Goal: Information Seeking & Learning: Learn about a topic

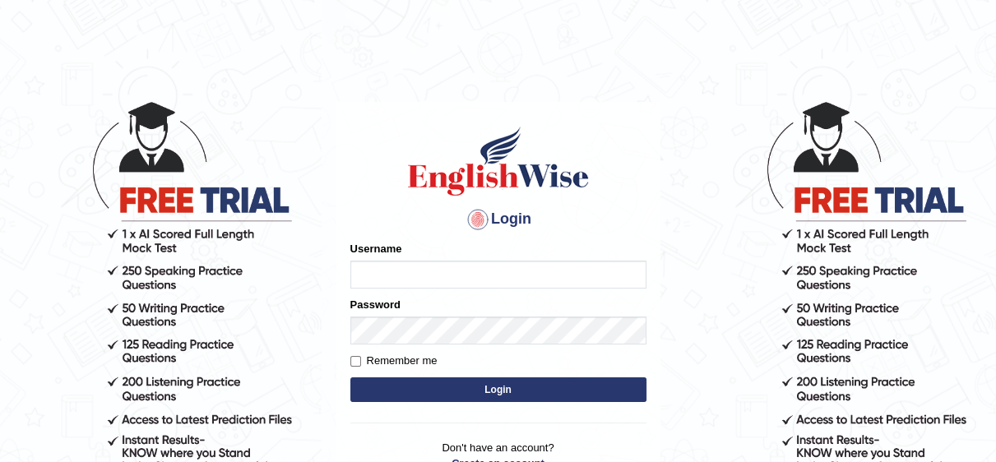
type input "Irum2025"
click at [485, 391] on button "Login" at bounding box center [498, 389] width 296 height 25
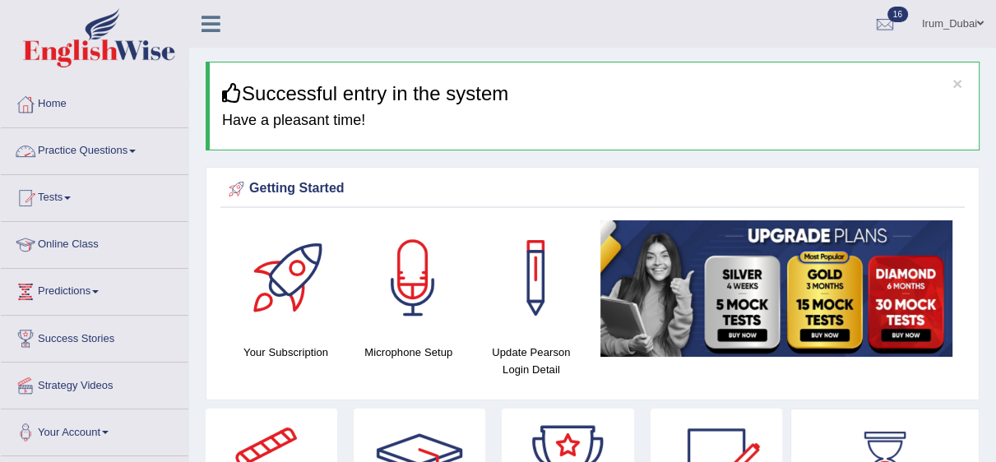
click at [101, 146] on link "Practice Questions" at bounding box center [94, 148] width 187 height 41
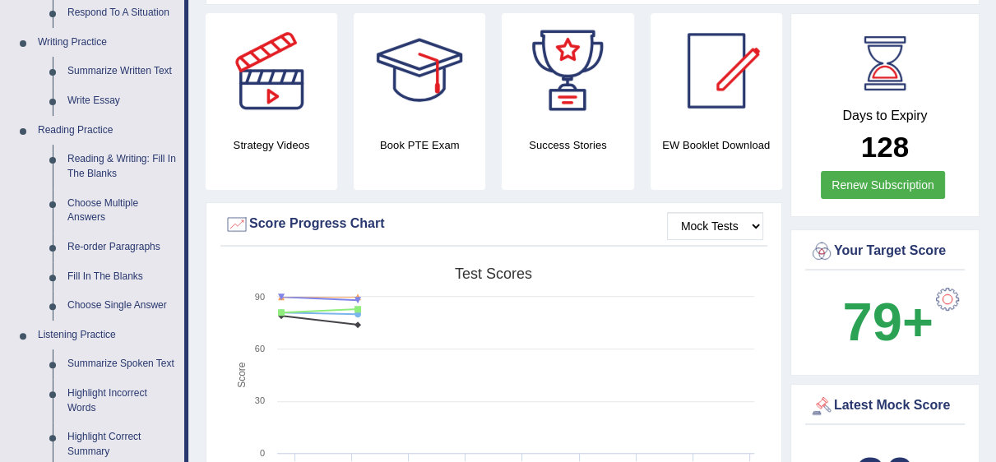
scroll to position [426, 0]
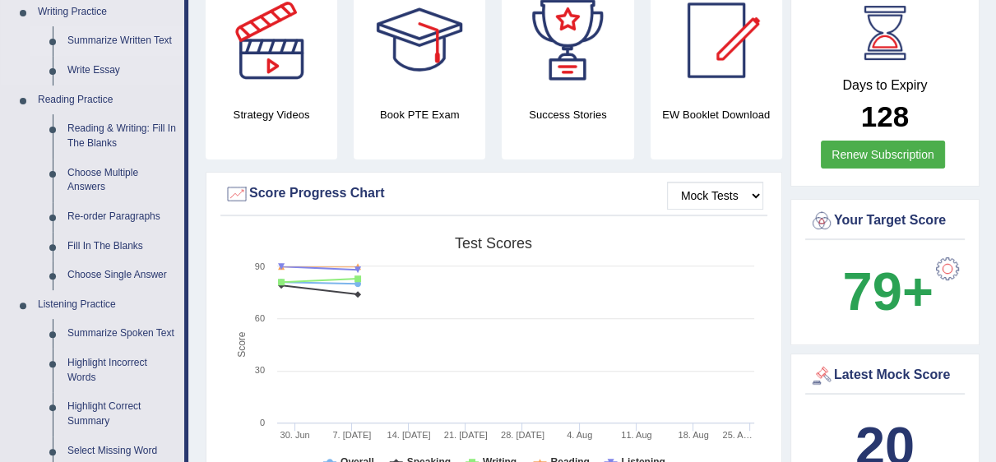
click at [140, 35] on link "Summarize Written Text" at bounding box center [122, 41] width 124 height 30
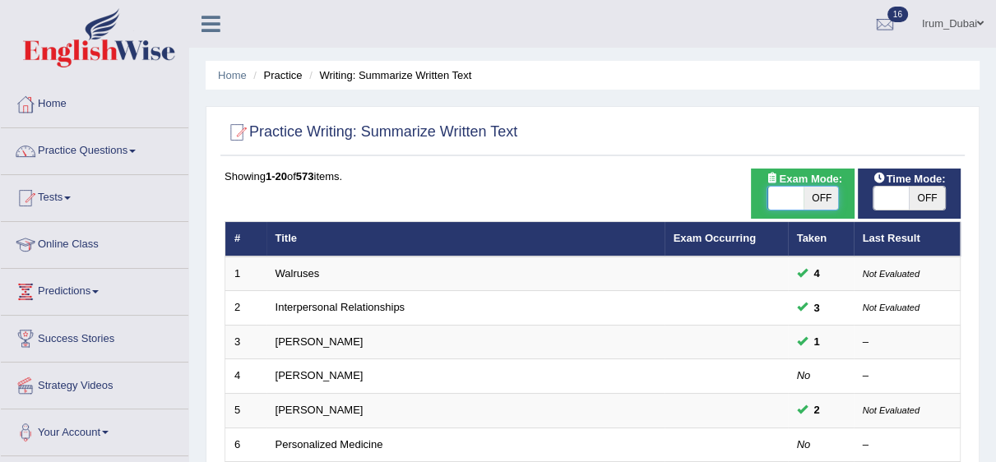
click at [785, 200] on span at bounding box center [784, 198] width 35 height 23
checkbox input "true"
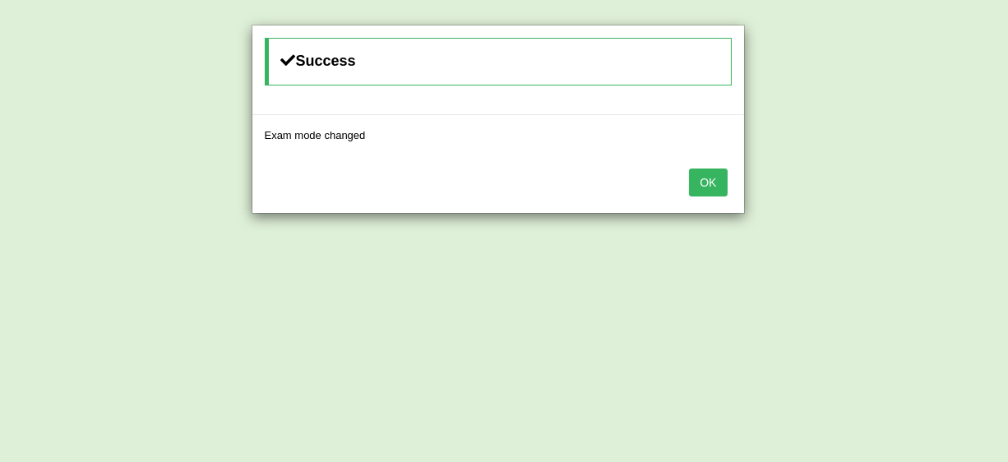
click at [722, 187] on button "OK" at bounding box center [708, 183] width 38 height 28
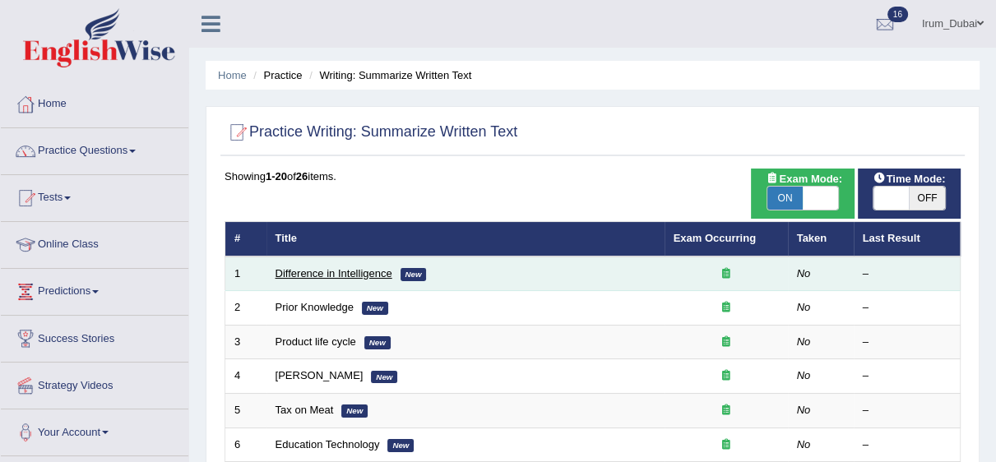
click at [374, 273] on link "Difference in Intelligence" at bounding box center [333, 273] width 117 height 12
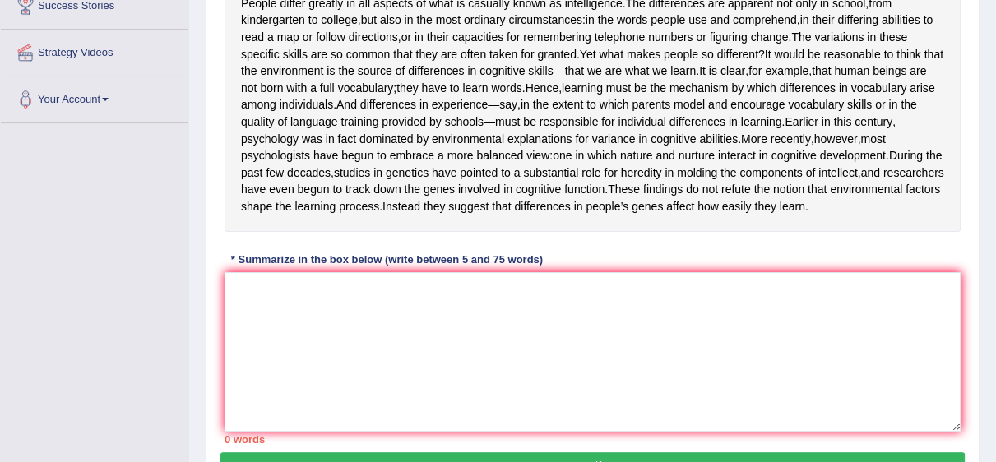
scroll to position [344, 0]
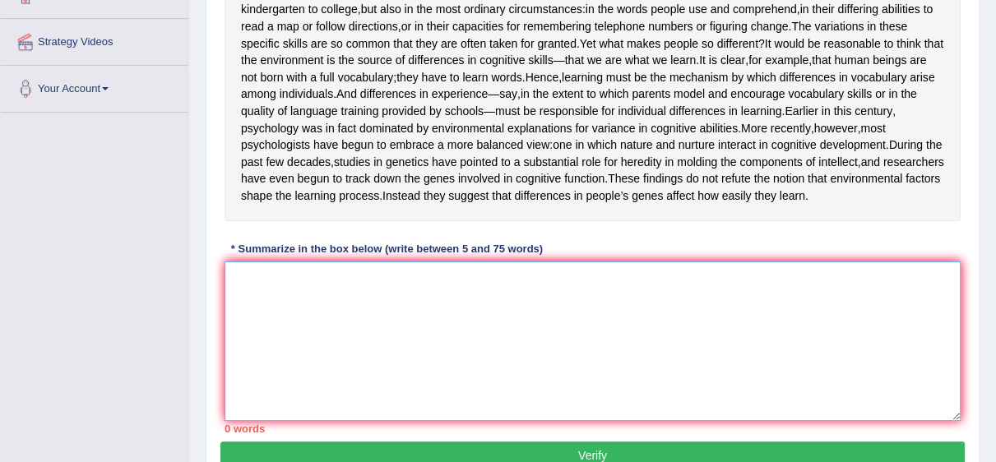
click at [691, 392] on textarea at bounding box center [592, 341] width 736 height 160
paste textarea "People differ greatly in all aspects of what is casually known as intelligence,…"
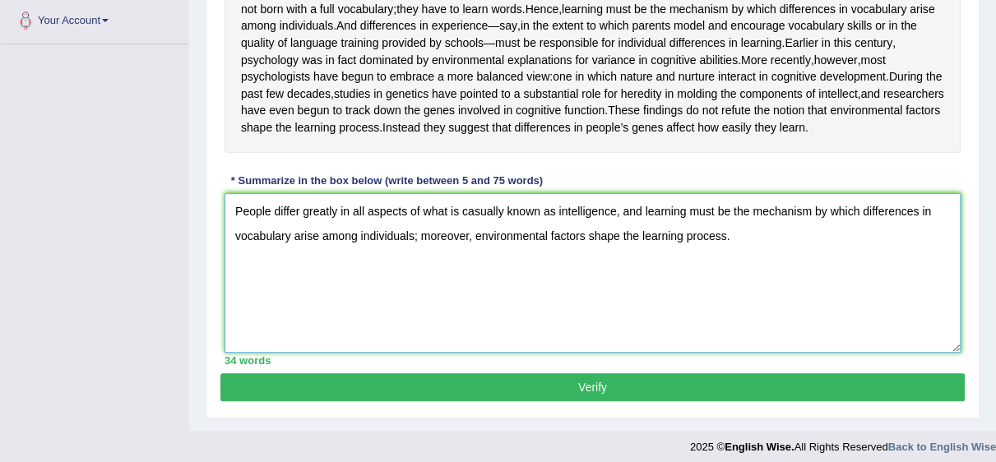
scroll to position [473, 0]
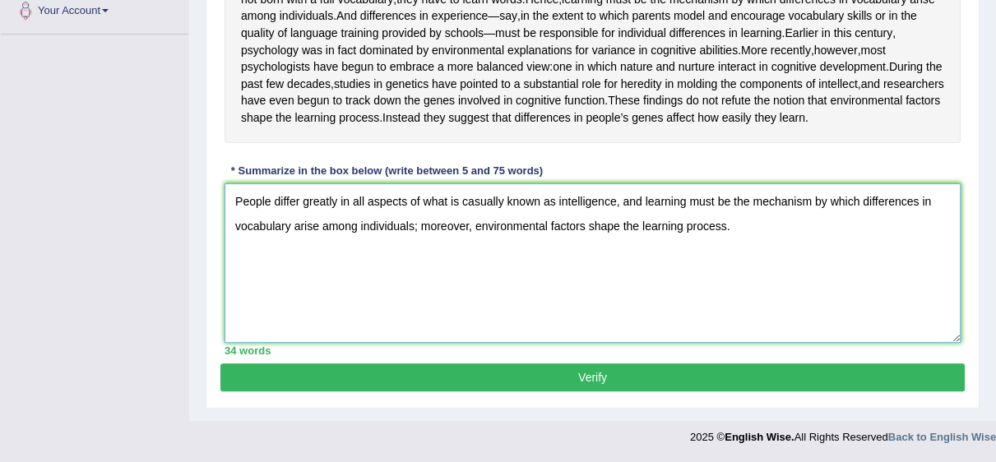
type textarea "People differ greatly in all aspects of what is casually known as intelligence,…"
click at [848, 368] on button "Verify" at bounding box center [592, 377] width 744 height 28
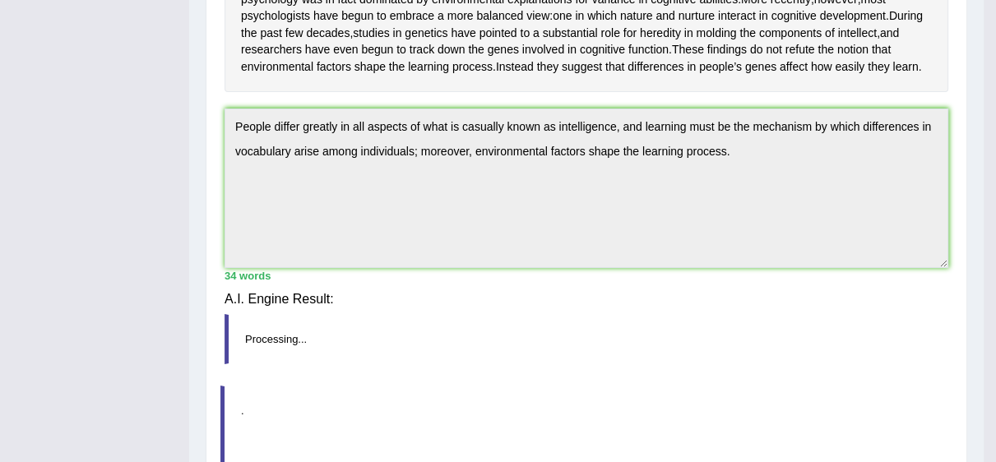
scroll to position [463, 0]
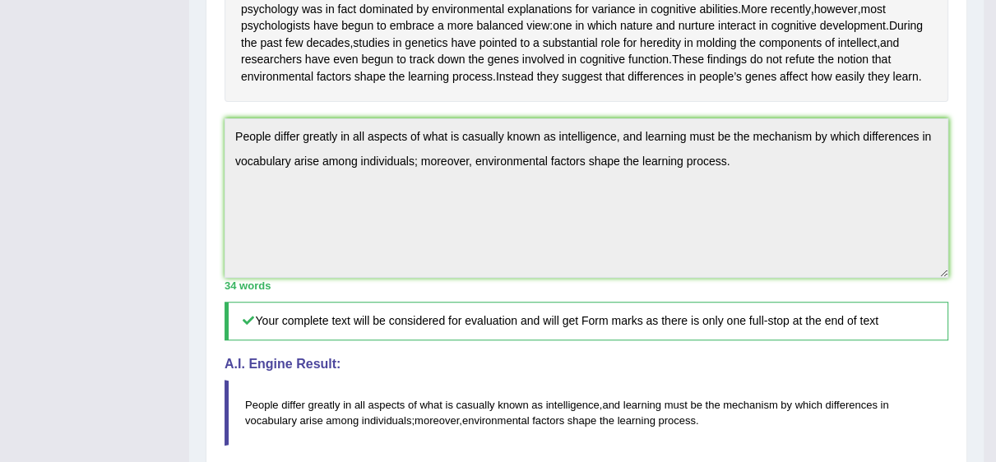
drag, startPoint x: 1006, startPoint y: 209, endPoint x: 1006, endPoint y: 317, distance: 108.5
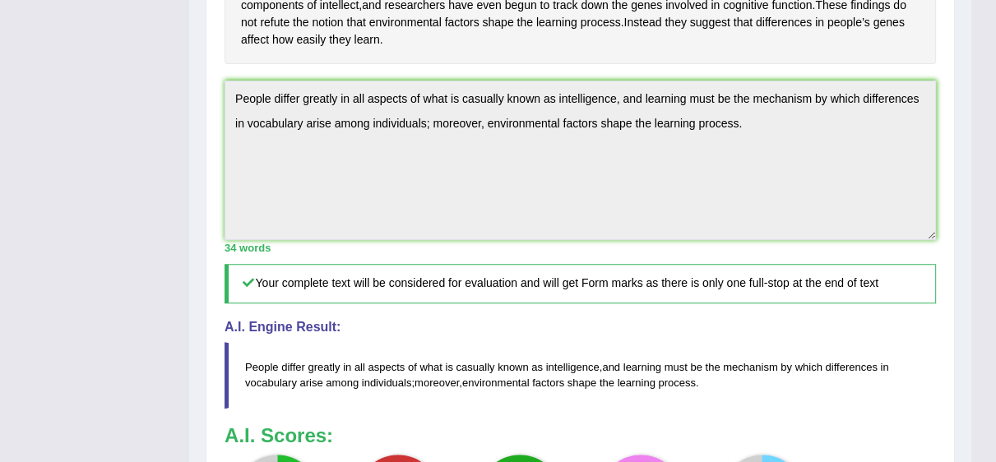
scroll to position [516, 0]
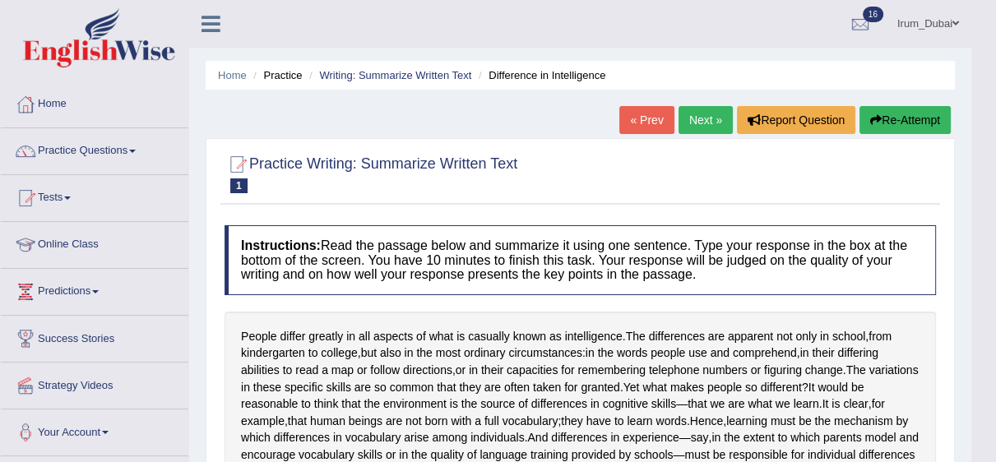
click at [913, 127] on button "Re-Attempt" at bounding box center [904, 120] width 91 height 28
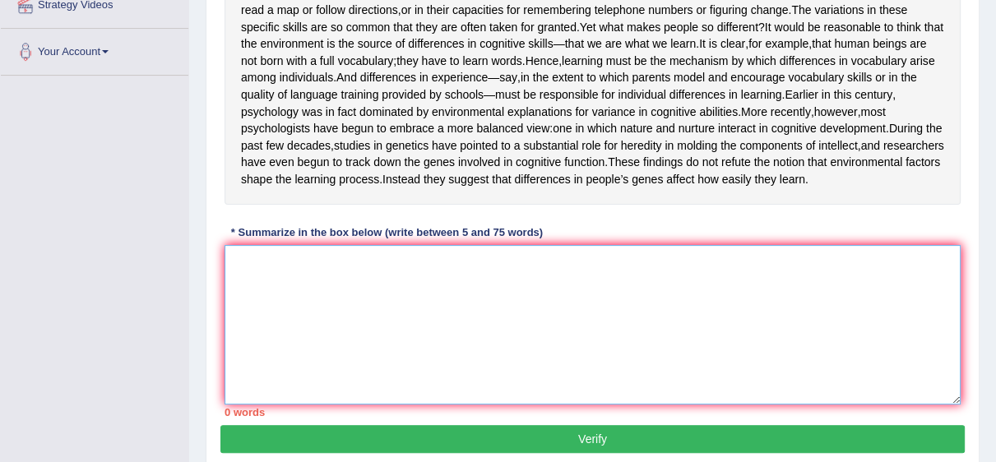
click at [823, 302] on textarea at bounding box center [592, 325] width 736 height 160
paste textarea "People differ greatly in all aspects of what is casually known as intelligence,…"
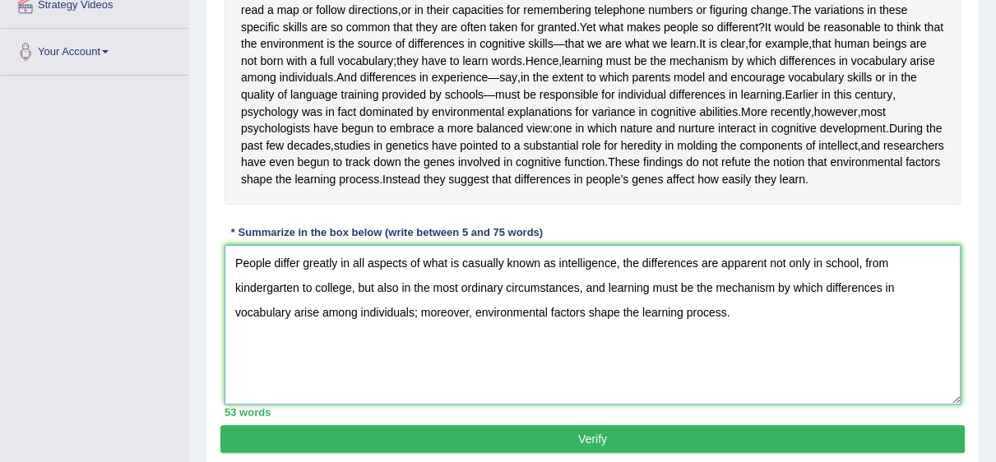
scroll to position [493, 0]
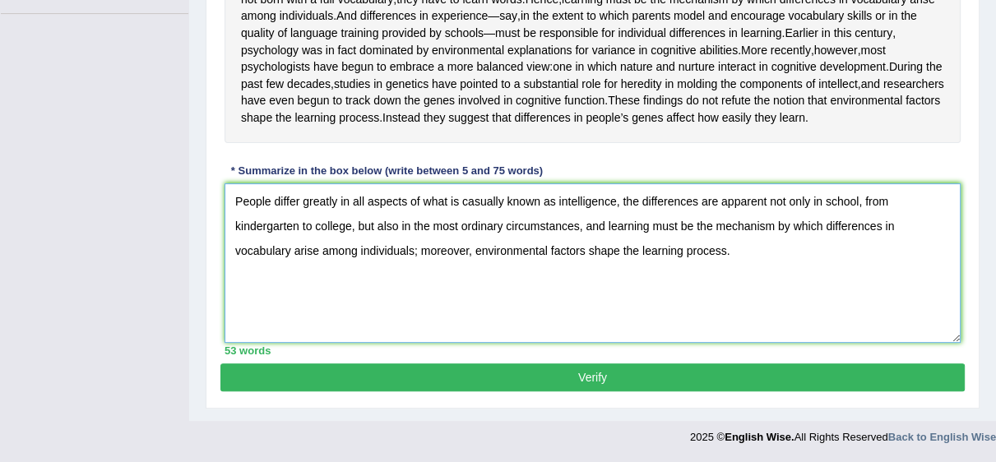
type textarea "People differ greatly in all aspects of what is casually known as intelligence,…"
click at [792, 384] on button "Verify" at bounding box center [592, 377] width 744 height 28
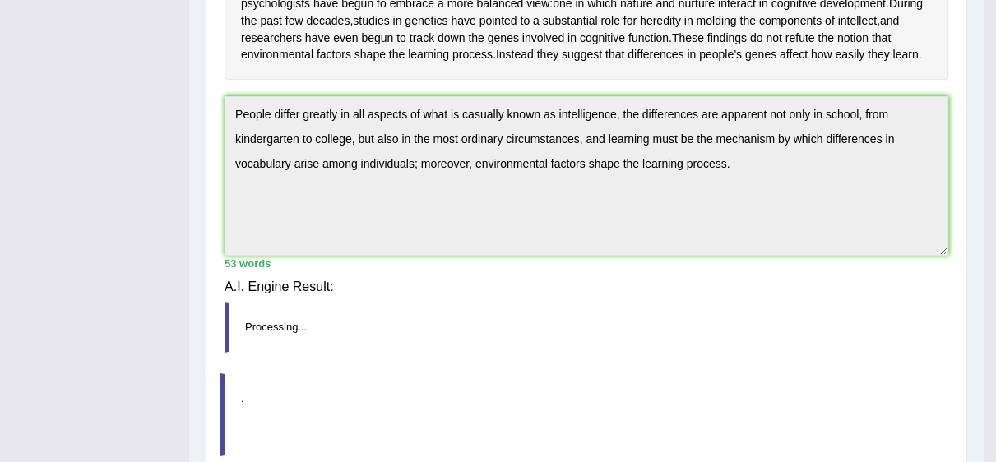
scroll to position [471, 0]
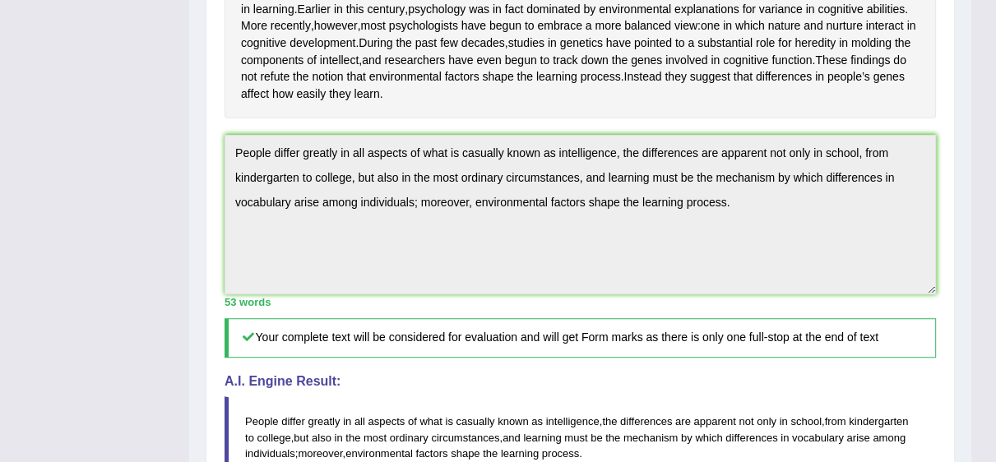
drag, startPoint x: 1005, startPoint y: 231, endPoint x: 1006, endPoint y: 422, distance: 190.8
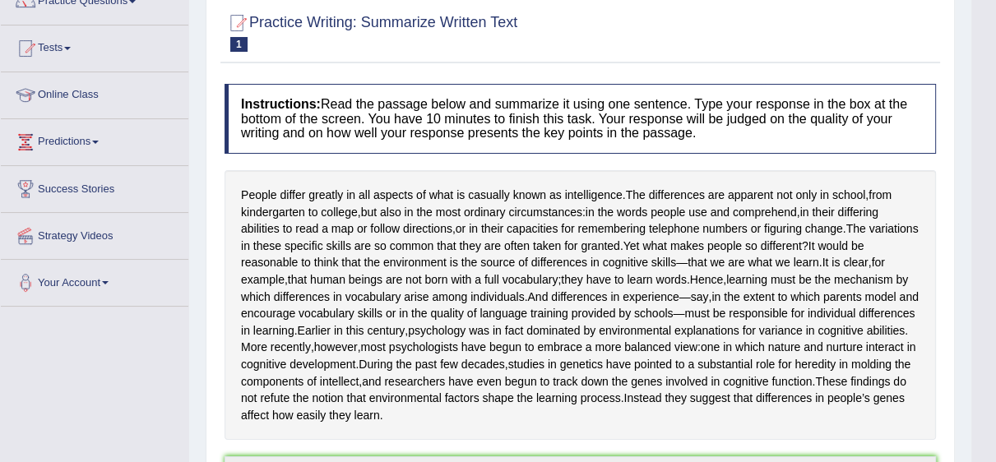
scroll to position [112, 0]
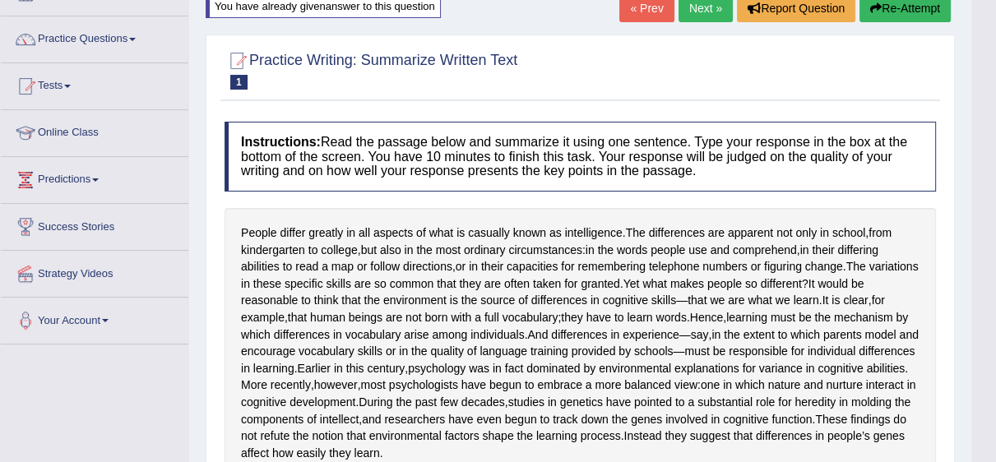
click at [915, 9] on button "Re-Attempt" at bounding box center [904, 8] width 91 height 28
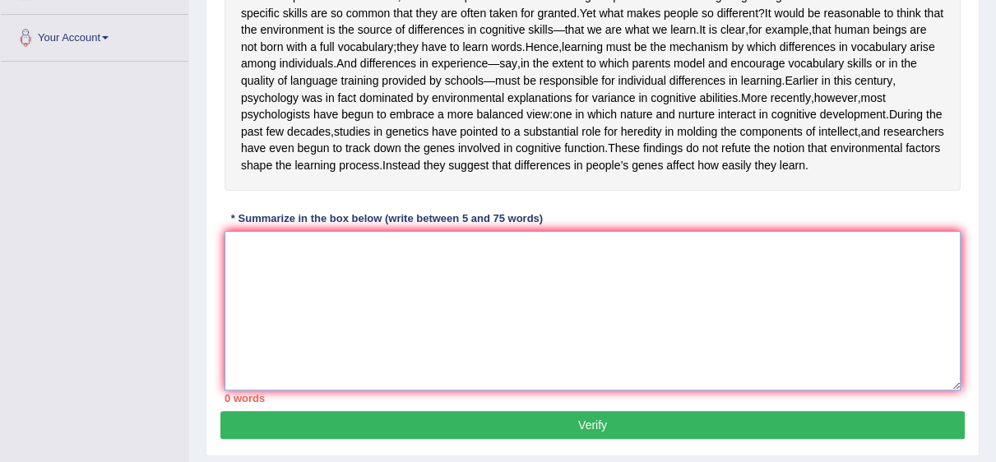
click at [831, 314] on textarea at bounding box center [592, 311] width 736 height 160
paste textarea "People differ greatly in all aspects of what is casually known as intelligence,…"
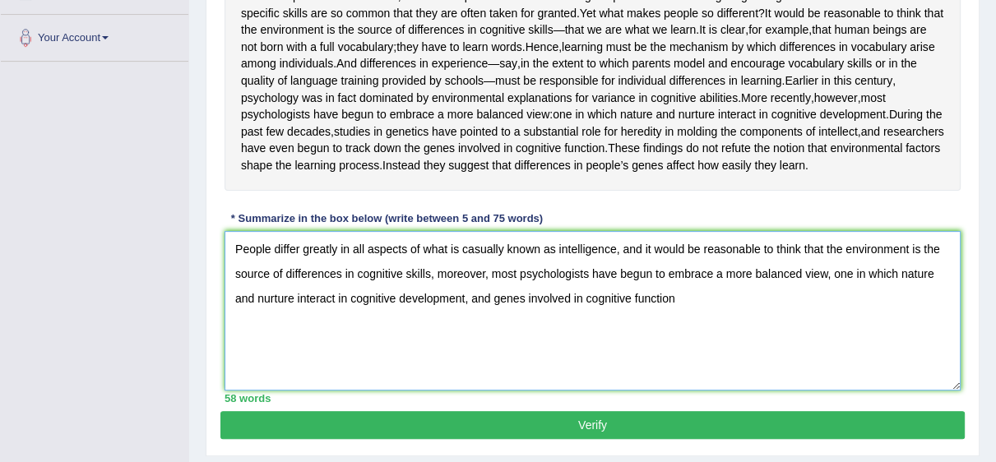
scroll to position [493, 0]
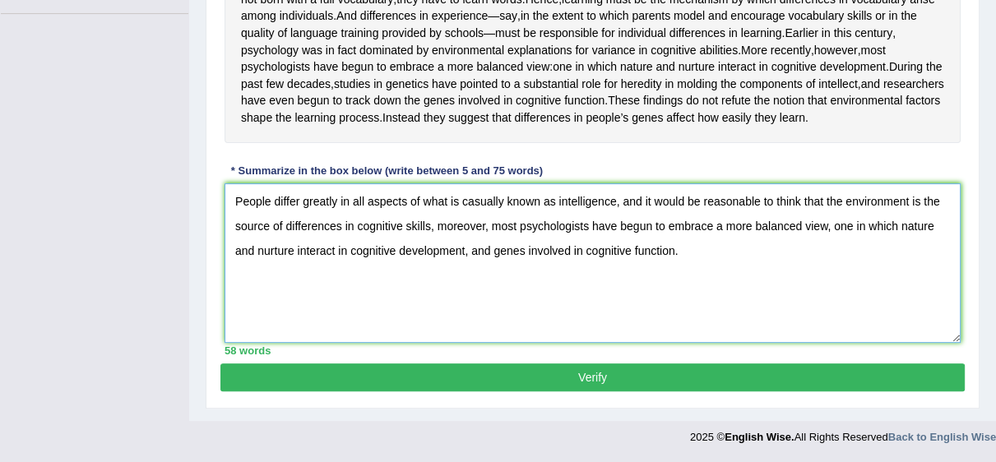
type textarea "People differ greatly in all aspects of what is casually known as intelligence,…"
click at [886, 364] on button "Verify" at bounding box center [592, 377] width 744 height 28
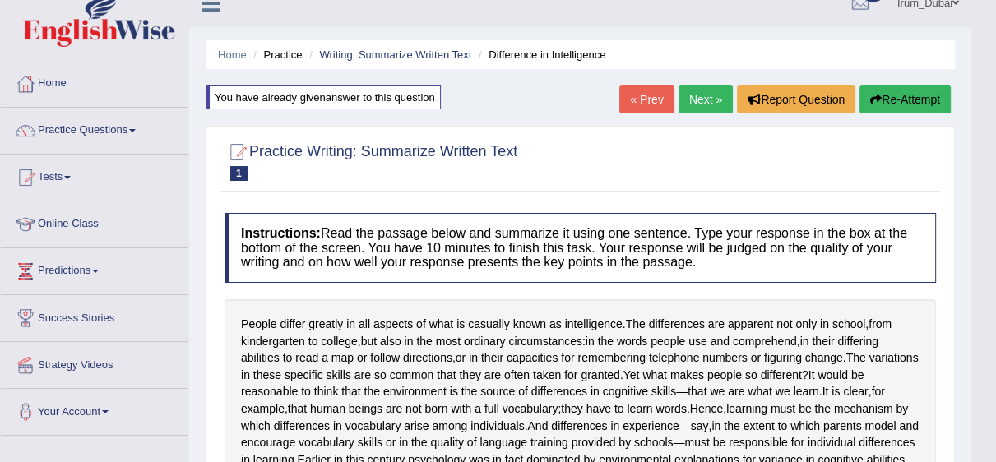
scroll to position [0, 0]
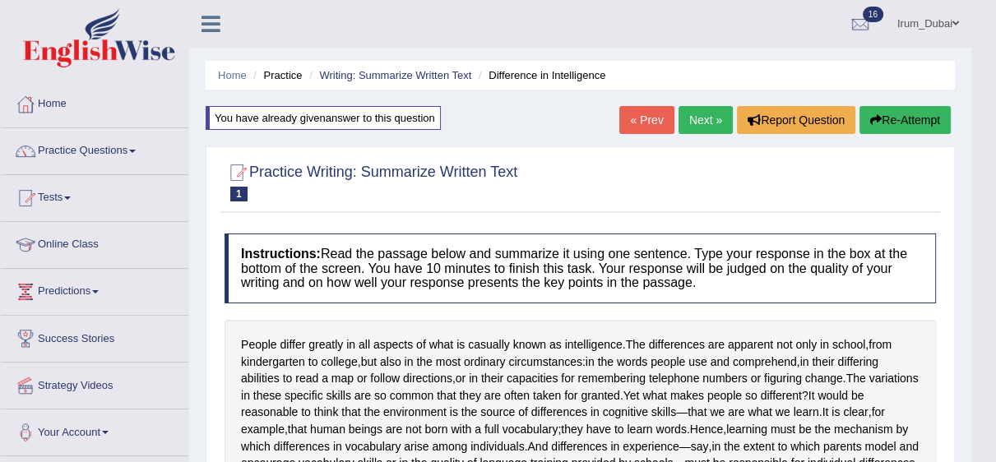
click at [893, 115] on button "Re-Attempt" at bounding box center [904, 120] width 91 height 28
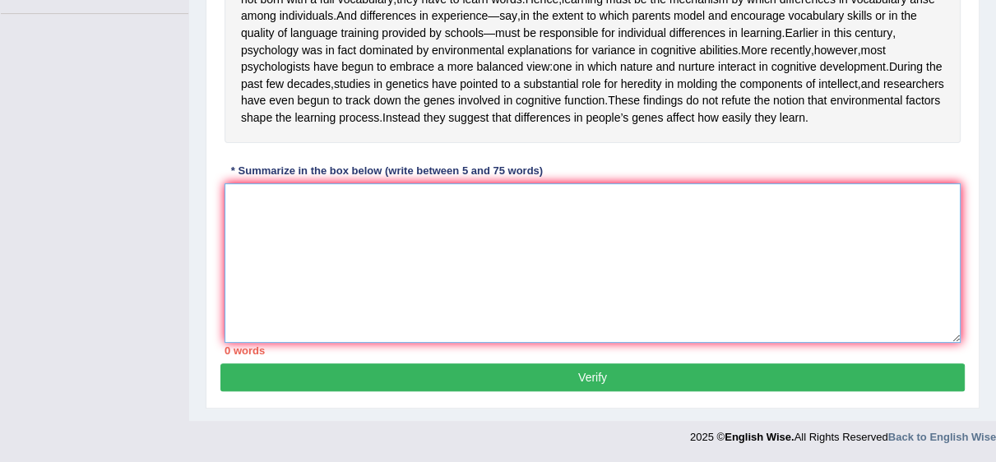
click at [811, 317] on textarea at bounding box center [592, 263] width 736 height 160
paste textarea "People differ greatly in all aspects of what is casually known as intelligence,…"
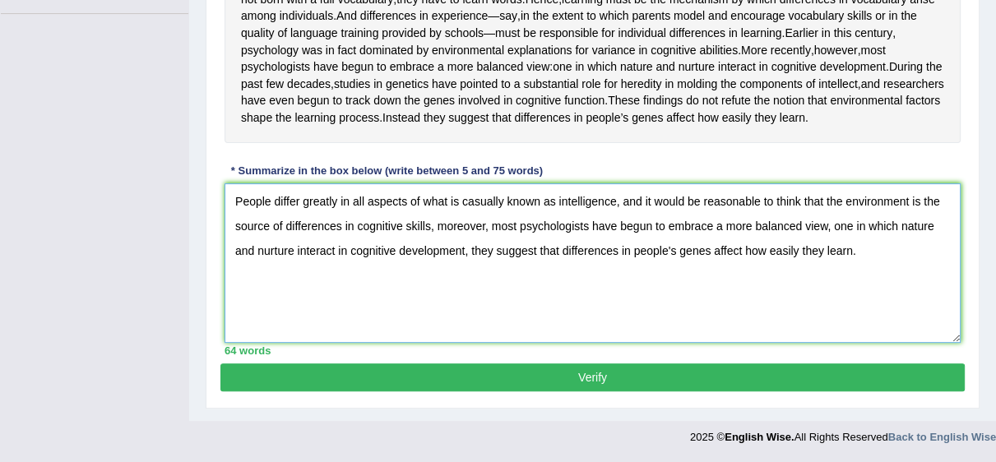
type textarea "People differ greatly in all aspects of what is casually known as intelligence,…"
click at [777, 391] on button "Verify" at bounding box center [592, 377] width 744 height 28
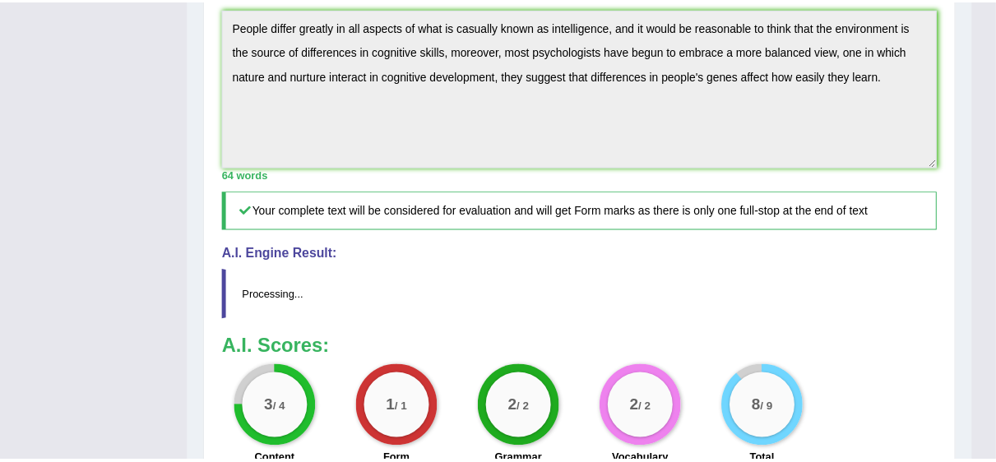
scroll to position [661, 0]
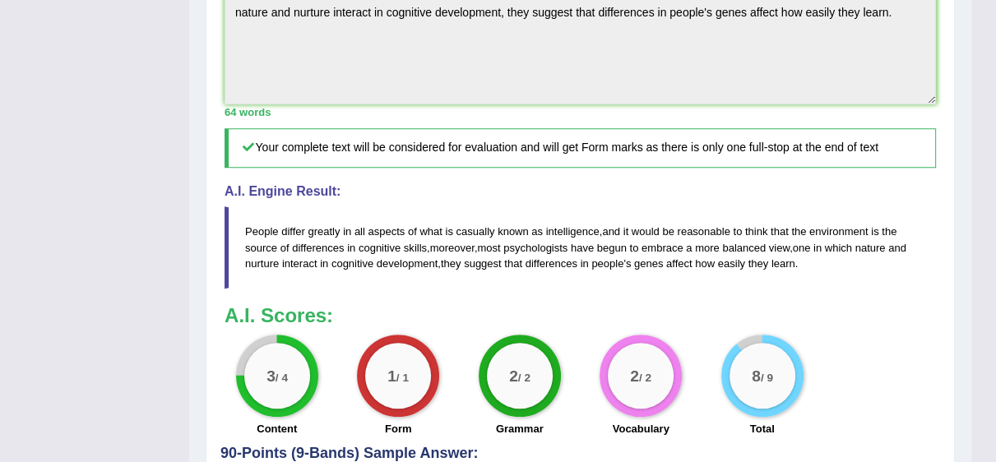
drag, startPoint x: 1006, startPoint y: 281, endPoint x: 1006, endPoint y: 423, distance: 142.3
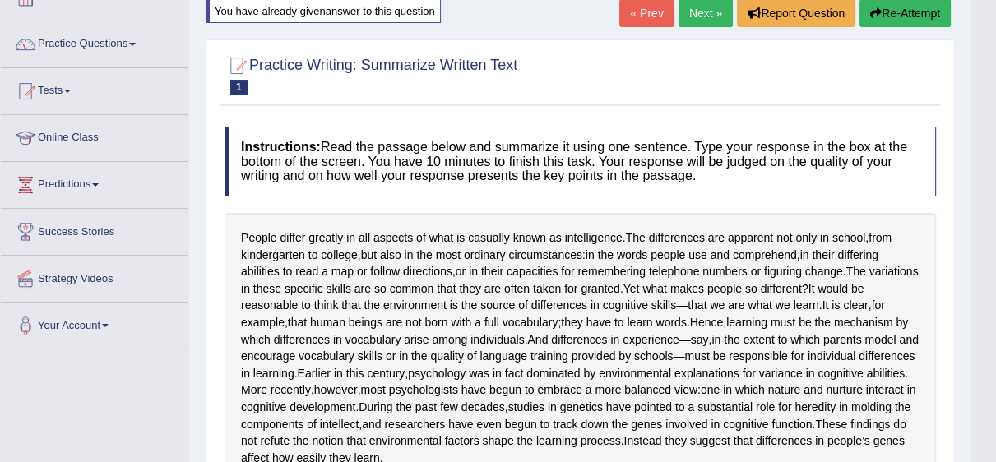
scroll to position [0, 0]
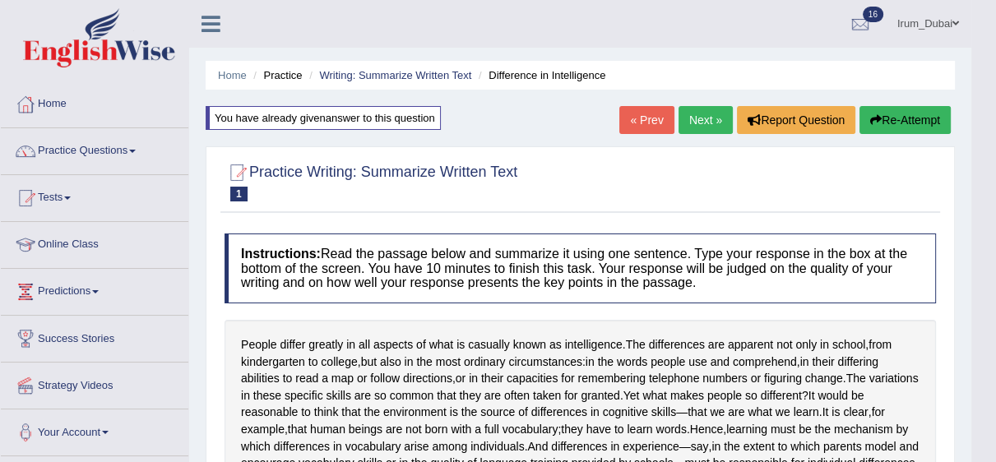
click at [692, 114] on link "Next »" at bounding box center [705, 120] width 54 height 28
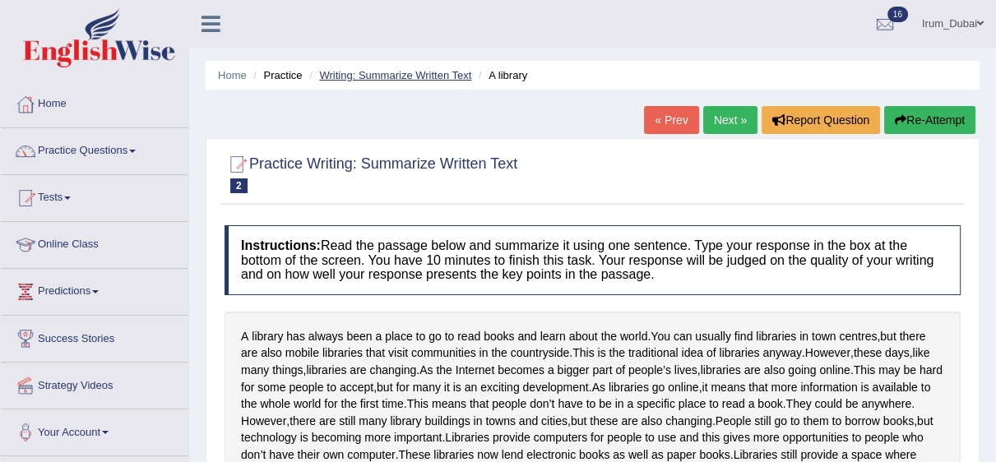
click at [391, 73] on link "Writing: Summarize Written Text" at bounding box center [395, 75] width 152 height 12
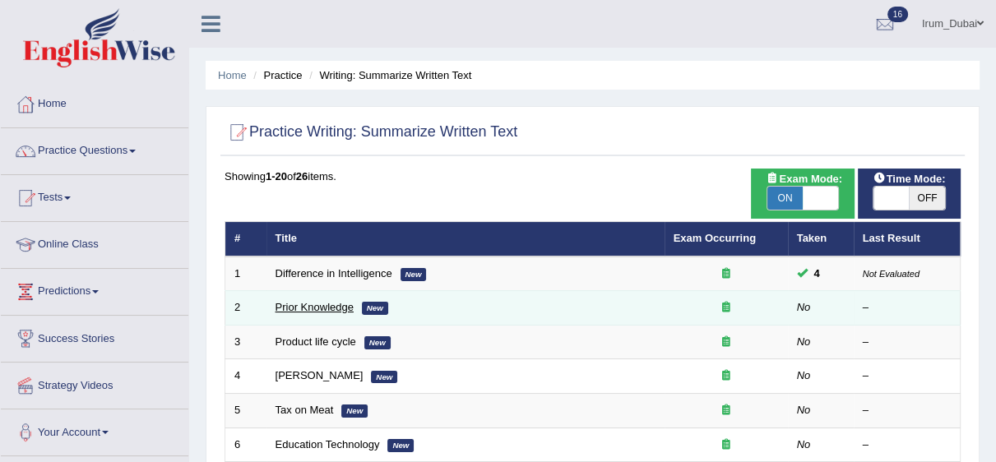
click at [320, 307] on link "Prior Knowledge" at bounding box center [314, 307] width 78 height 12
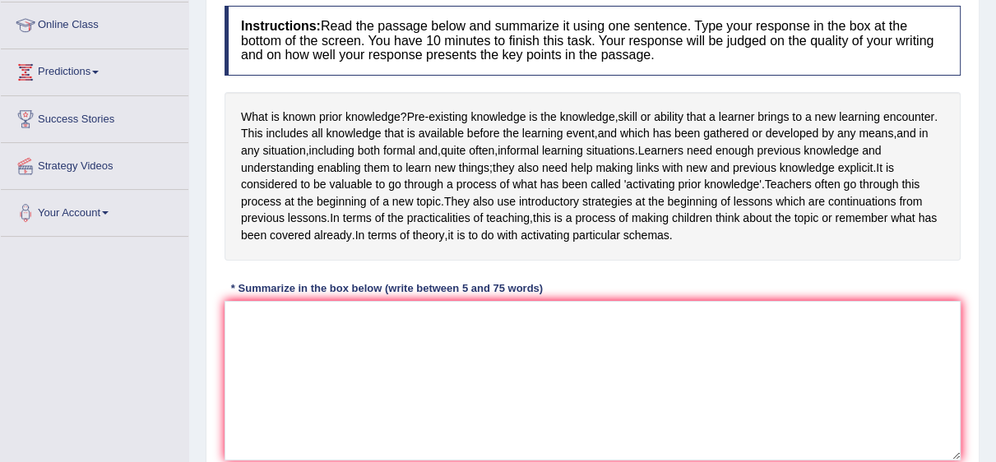
scroll to position [224, 0]
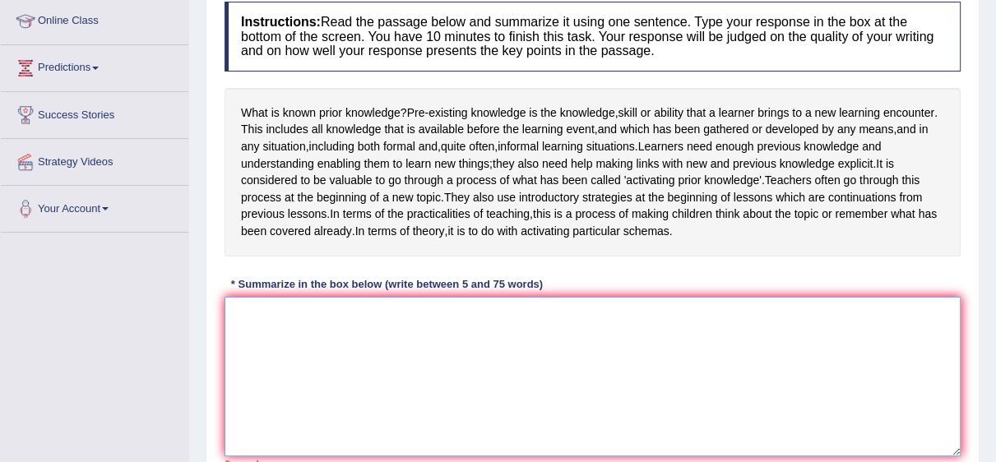
click at [403, 391] on textarea at bounding box center [592, 377] width 736 height 160
paste textarea "Pre-existing knowledge is the knowledge, skill or ability that a learner brings…"
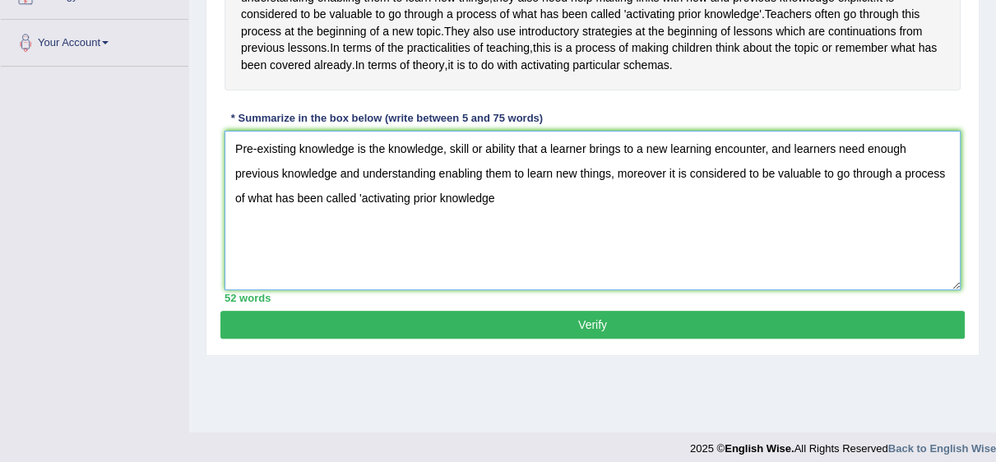
scroll to position [401, 0]
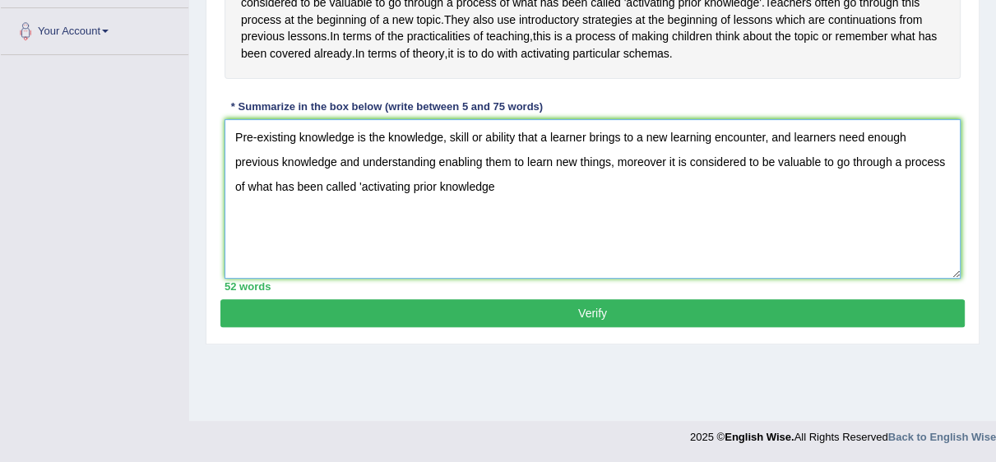
drag, startPoint x: 627, startPoint y: 241, endPoint x: 194, endPoint y: 100, distance: 455.6
click at [194, 100] on div "Home Practice Writing: Summarize Written Text Prior Knowledge « Prev Next » Rep…" at bounding box center [592, 10] width 807 height 822
paste textarea ", or ability that a learner brings to a new learning encounter, and learners ne…"
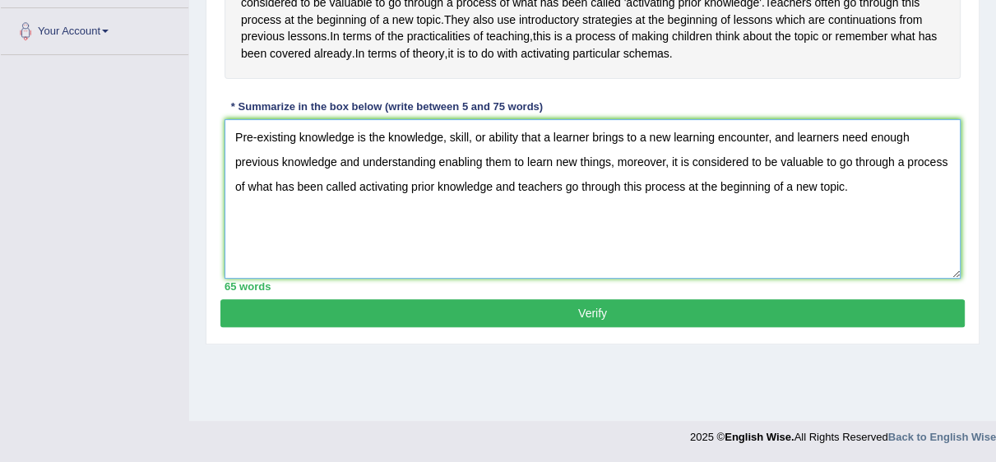
type textarea "Pre-existing knowledge is the knowledge, skill, or ability that a learner bring…"
click at [551, 327] on button "Verify" at bounding box center [592, 313] width 744 height 28
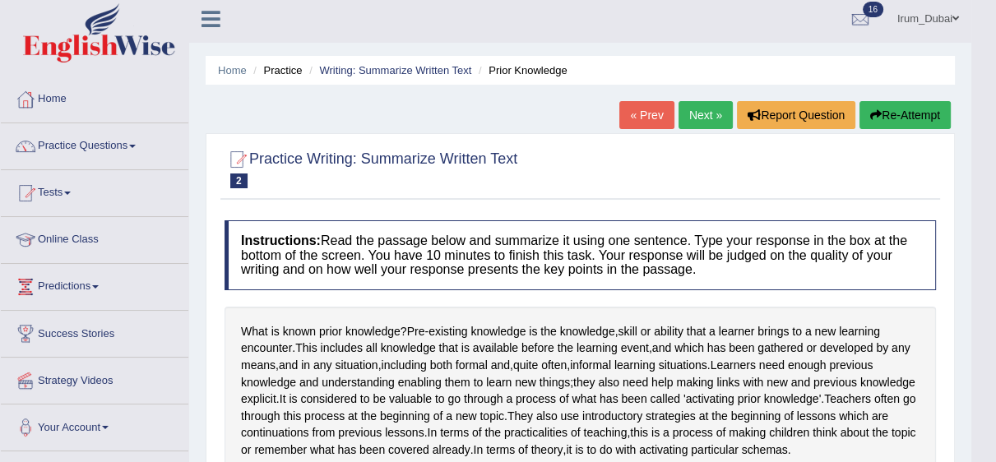
scroll to position [0, 0]
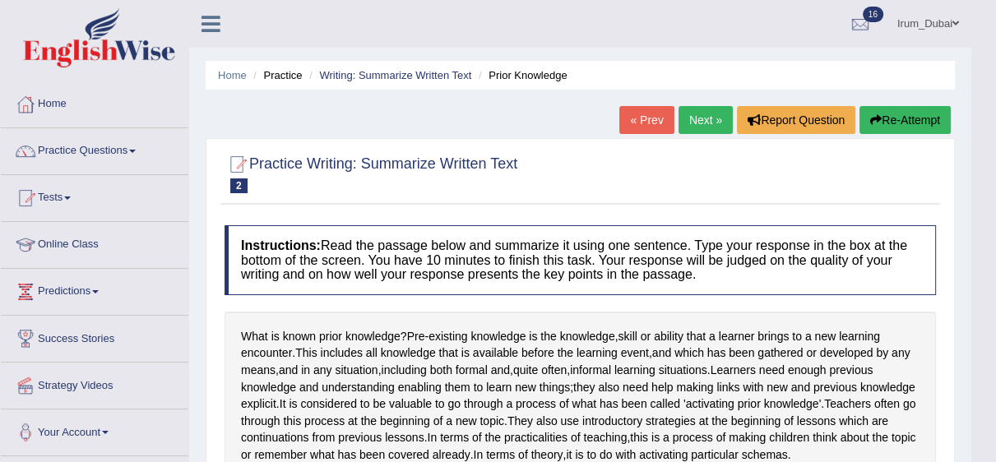
click at [914, 118] on button "Re-Attempt" at bounding box center [904, 120] width 91 height 28
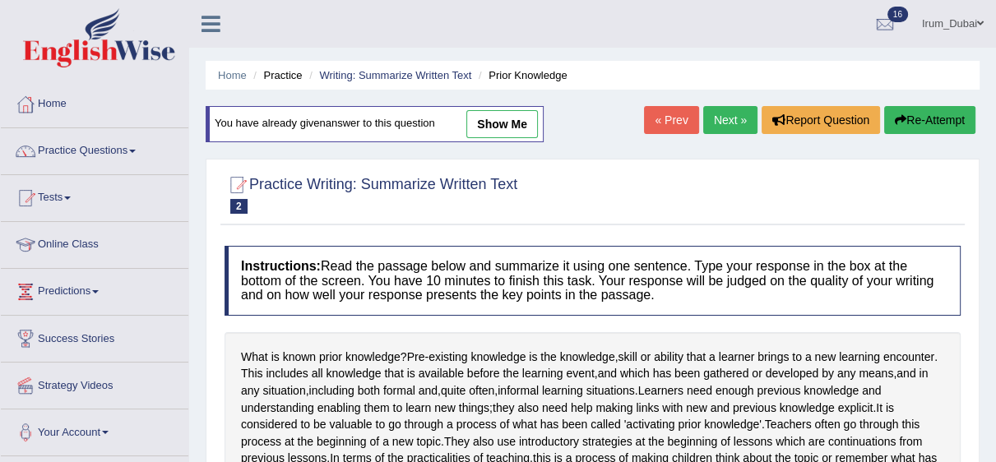
scroll to position [286, 0]
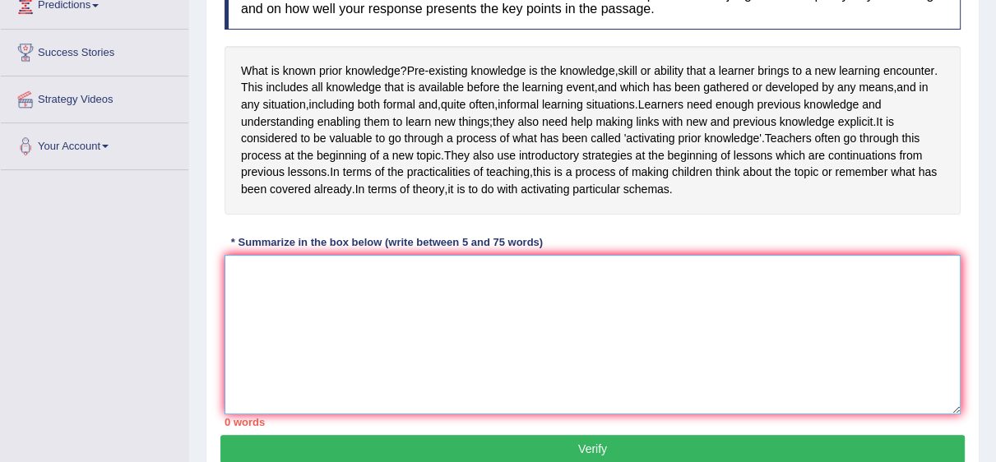
click at [824, 326] on textarea at bounding box center [592, 335] width 736 height 160
paste textarea "Pre-existing knowledge is the knowledge, skill, or ability that a learner bring…"
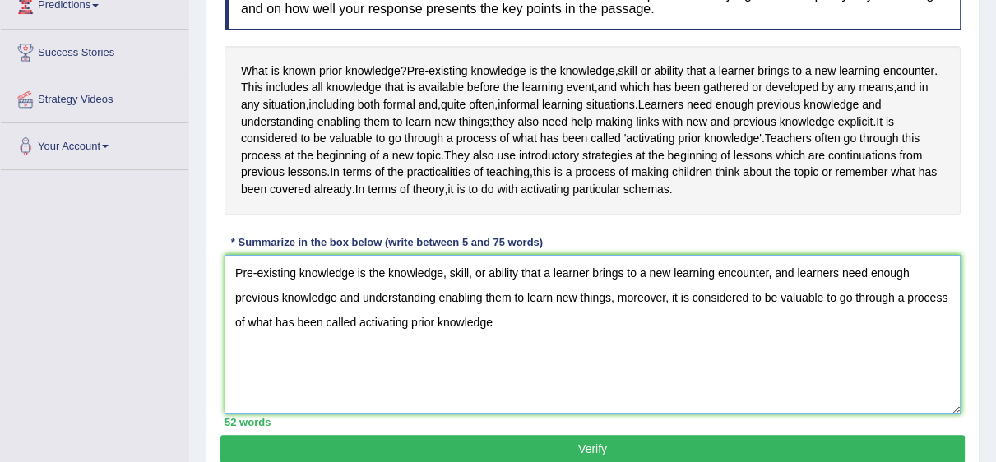
drag, startPoint x: 579, startPoint y: 372, endPoint x: 466, endPoint y: 381, distance: 113.0
click at [466, 381] on textarea "Pre-existing knowledge is the knowledge, skill, or ability that a learner bring…" at bounding box center [592, 335] width 736 height 160
click at [588, 381] on textarea "Pre-existing knowledge is the knowledge, skill, or ability that a learner bring…" at bounding box center [592, 335] width 736 height 160
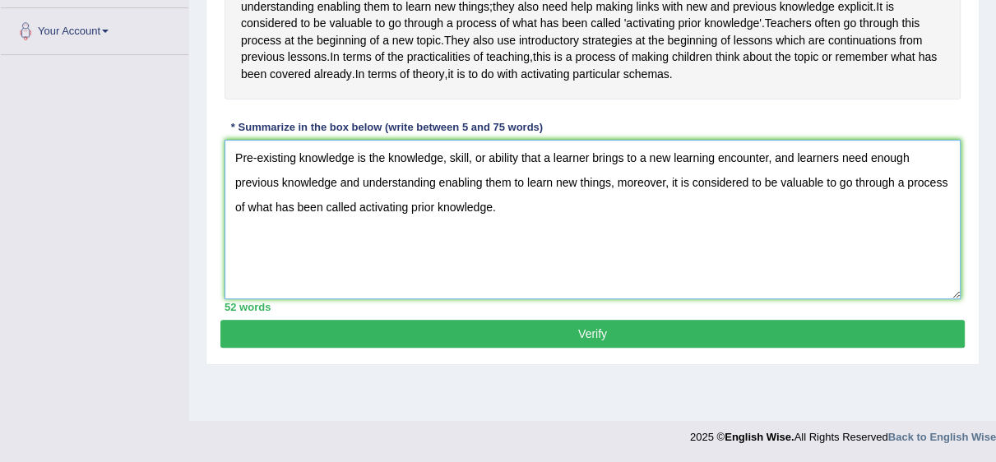
type textarea "Pre-existing knowledge is the knowledge, skill, or ability that a learner bring…"
click at [829, 363] on div "Practice Writing: Summarize Written Text 2 Prior Knowledge Instructions: Read t…" at bounding box center [593, 61] width 774 height 608
click at [829, 348] on button "Verify" at bounding box center [592, 334] width 744 height 28
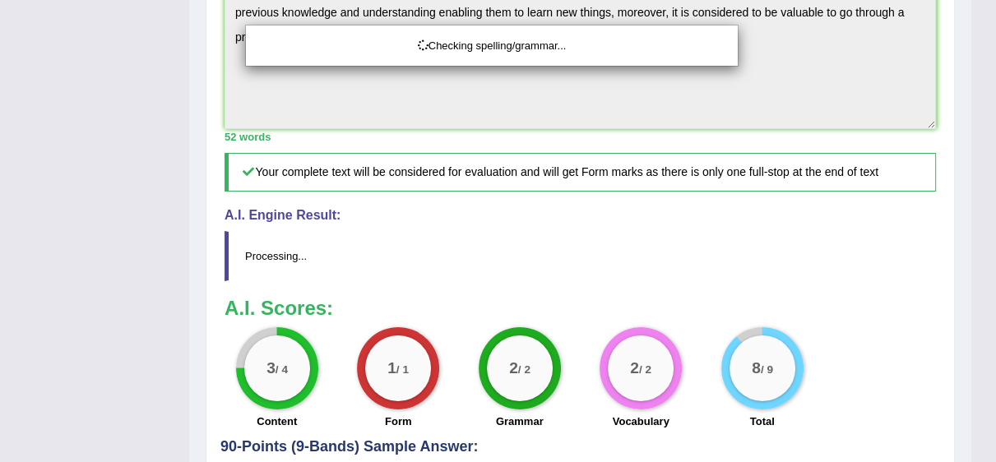
scroll to position [545, 0]
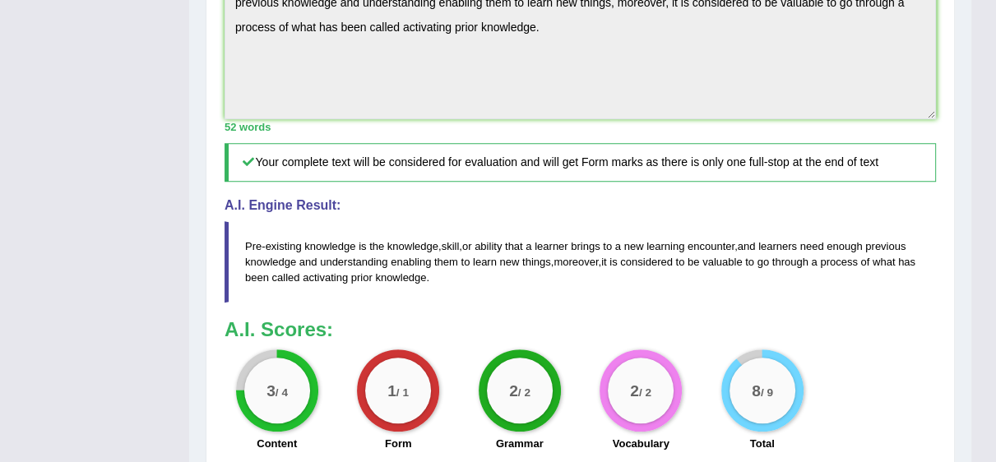
drag, startPoint x: 1006, startPoint y: 257, endPoint x: 1006, endPoint y: 424, distance: 166.9
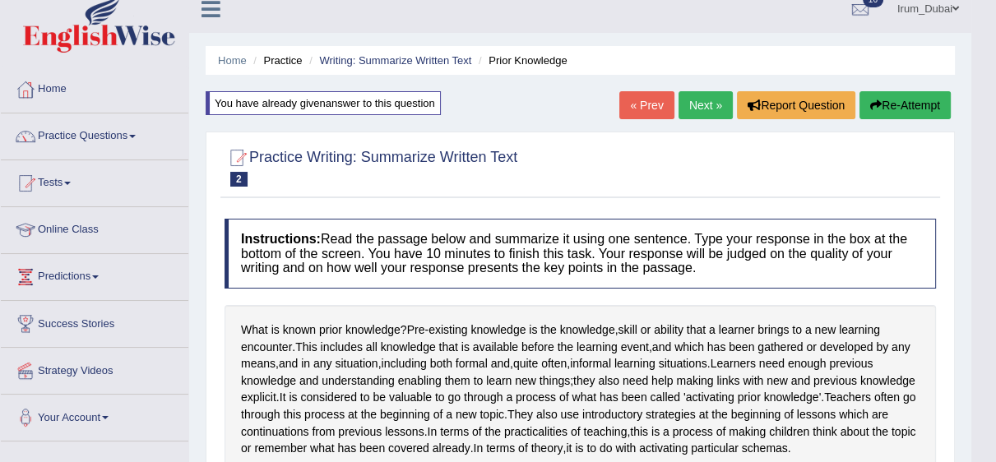
scroll to position [0, 0]
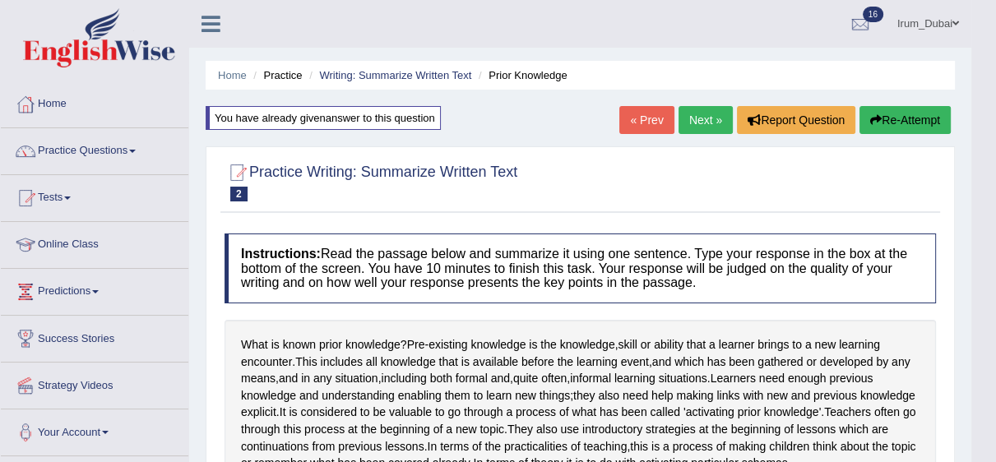
click at [918, 117] on button "Re-Attempt" at bounding box center [904, 120] width 91 height 28
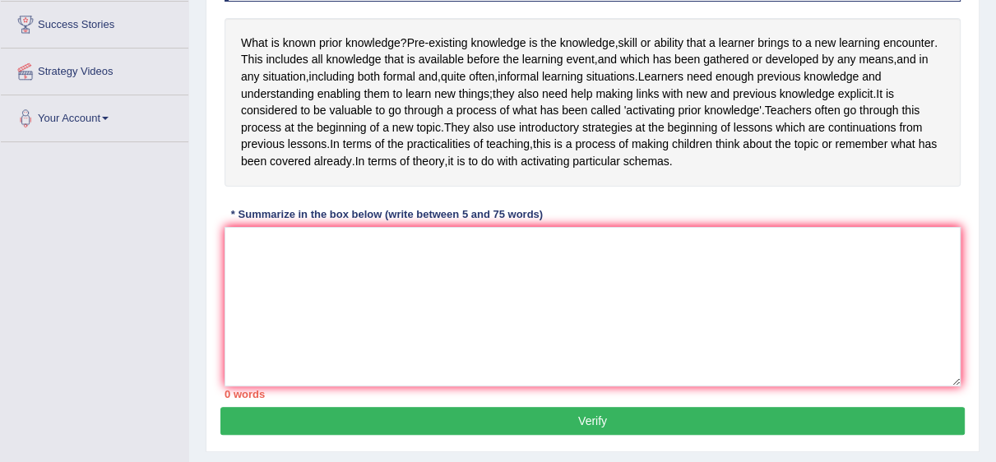
scroll to position [401, 0]
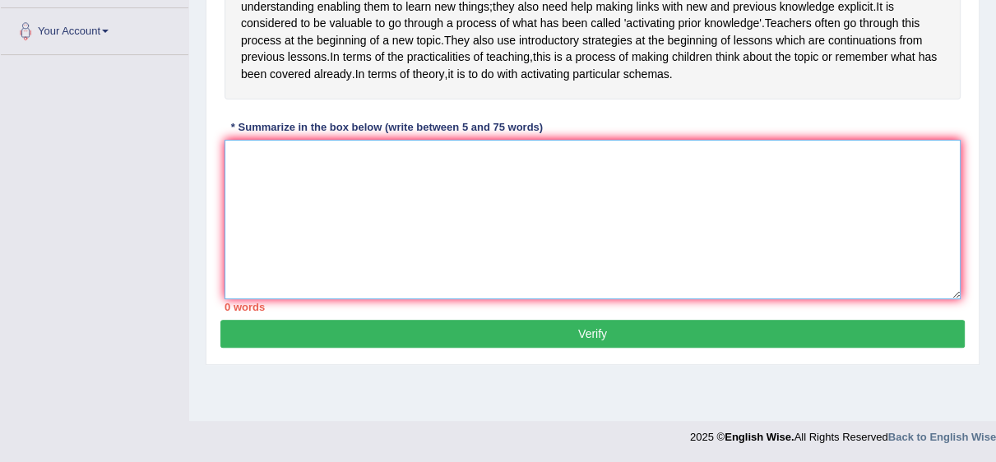
click at [794, 234] on textarea at bounding box center [592, 220] width 736 height 160
click at [656, 243] on textarea at bounding box center [592, 220] width 736 height 160
paste textarea "Pre-existing knowledge is the knowledge, skill, or ability that a learner bring…"
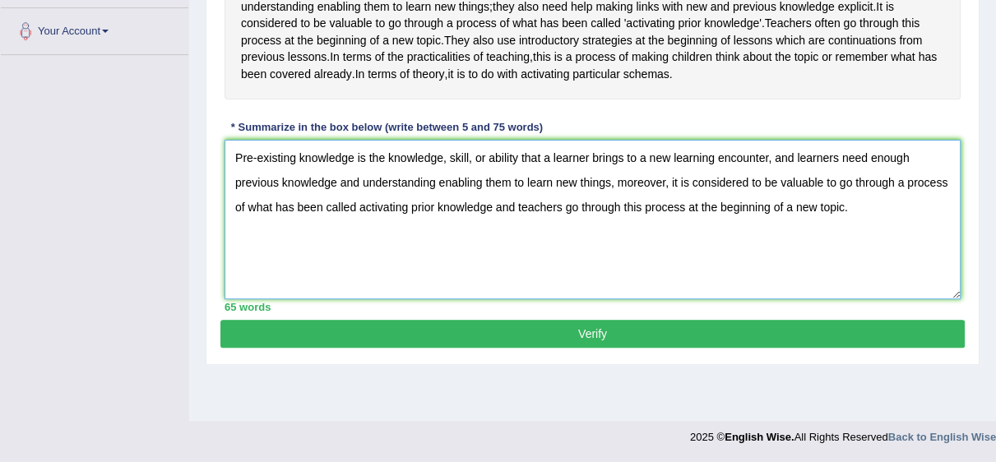
type textarea "Pre-existing knowledge is the knowledge, skill, or ability that a learner bring…"
click at [630, 348] on button "Verify" at bounding box center [592, 334] width 744 height 28
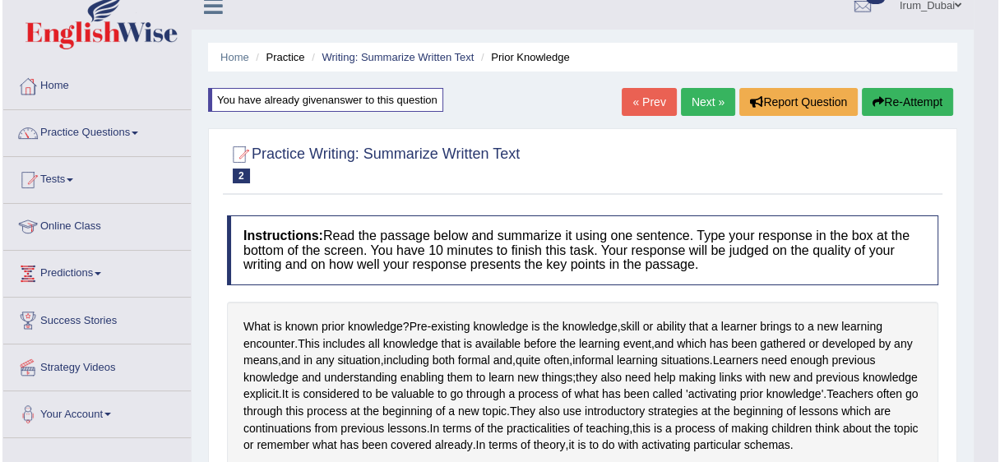
scroll to position [22, 0]
